Goal: Check status

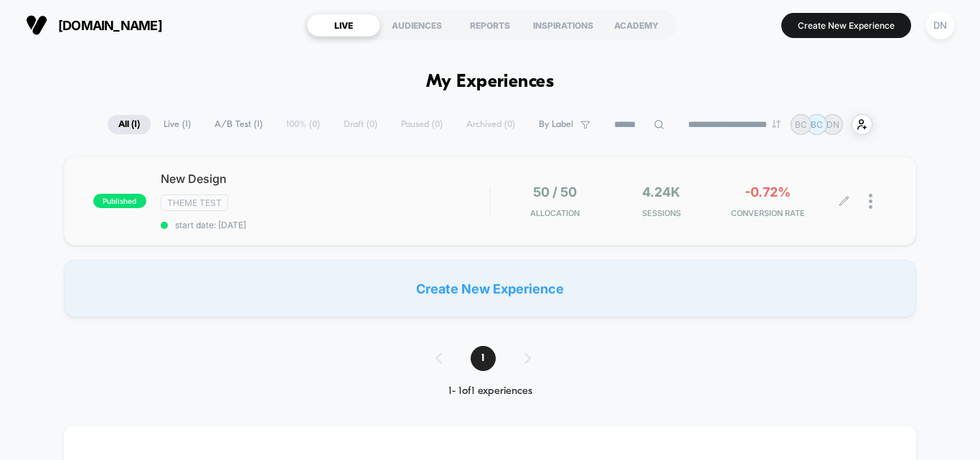
click at [866, 192] on div at bounding box center [866, 201] width 42 height 34
